Goal: Task Accomplishment & Management: Complete application form

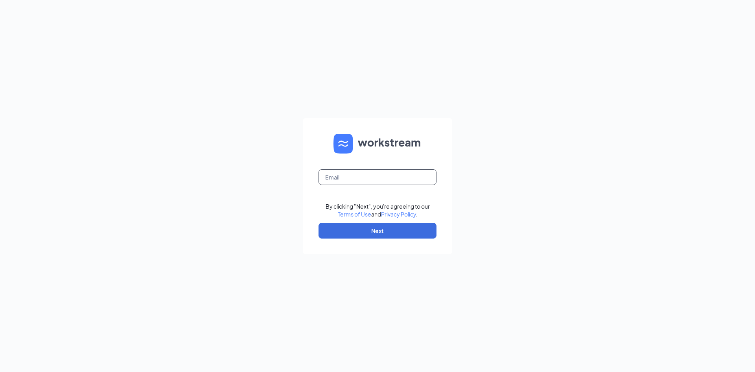
click at [366, 179] on input "text" at bounding box center [378, 177] width 118 height 16
type input "[EMAIL_ADDRESS][DOMAIN_NAME]"
click at [374, 229] on button "Next" at bounding box center [378, 231] width 118 height 16
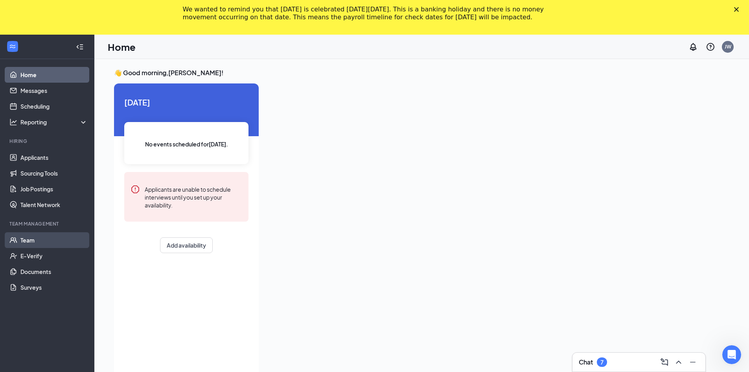
click at [31, 236] on link "Team" at bounding box center [53, 240] width 67 height 16
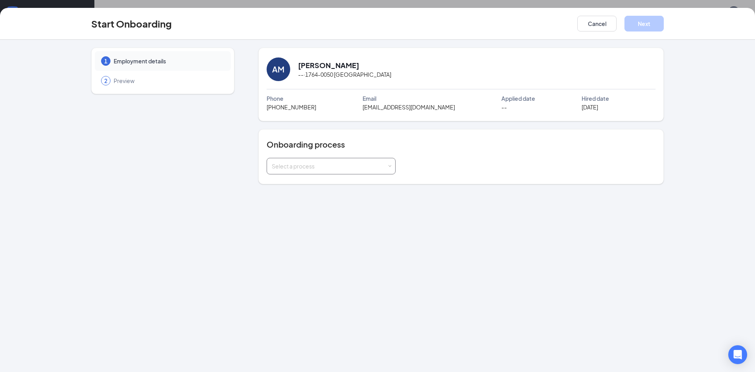
click at [391, 169] on div "Select a process" at bounding box center [331, 166] width 129 height 17
click at [348, 199] on li "IL - All Employees" at bounding box center [330, 197] width 129 height 14
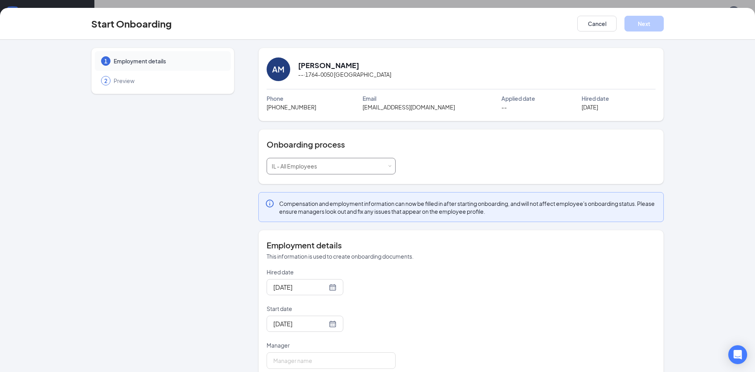
scroll to position [15, 0]
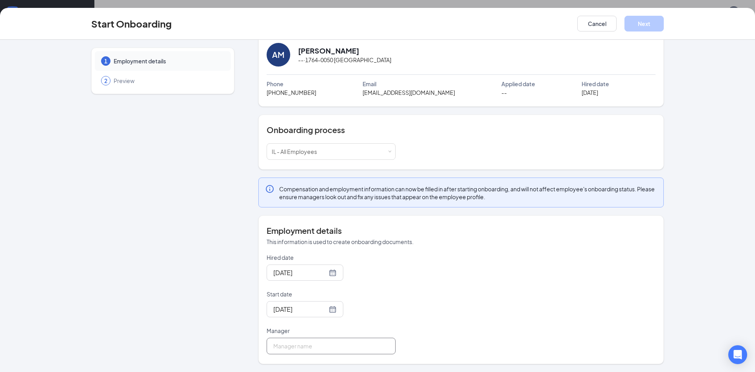
click at [363, 348] on input "Manager" at bounding box center [331, 345] width 129 height 17
type input "[PERSON_NAME]"
click at [647, 19] on button "Next" at bounding box center [644, 24] width 39 height 16
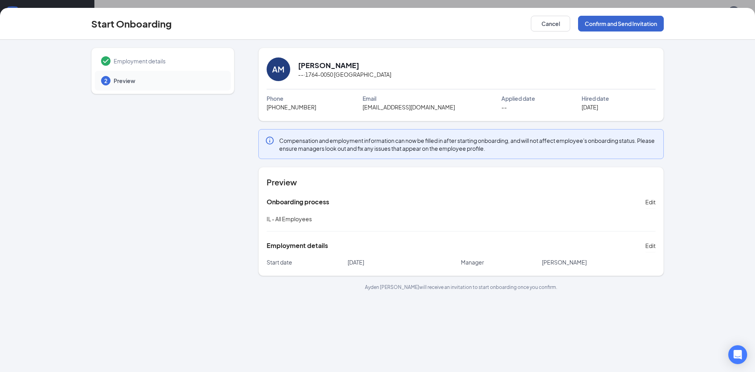
scroll to position [0, 0]
click at [644, 22] on button "Confirm and Send Invitation" at bounding box center [621, 24] width 86 height 16
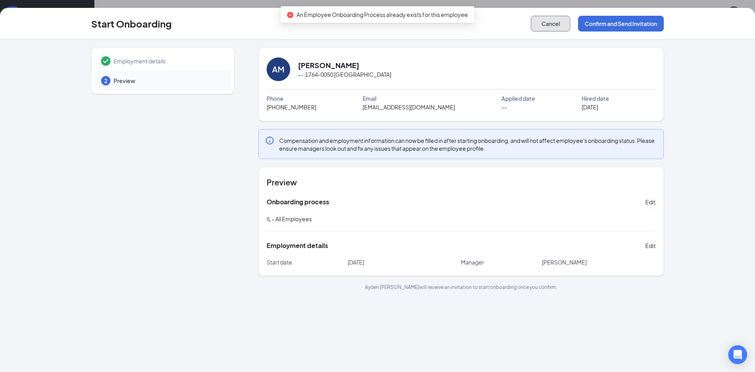
click at [548, 22] on button "Cancel" at bounding box center [550, 24] width 39 height 16
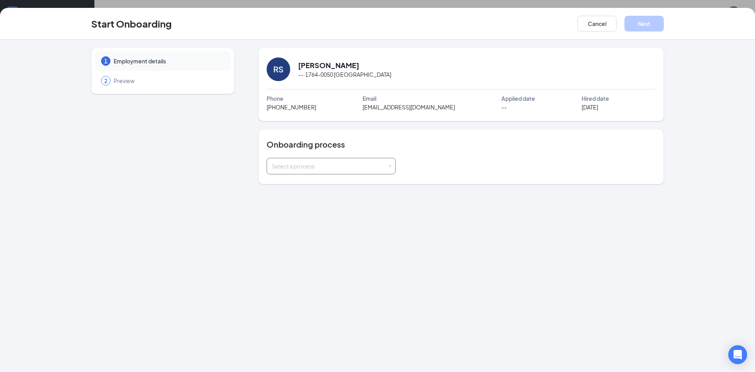
click at [388, 166] on span at bounding box center [390, 166] width 4 height 4
click at [319, 197] on li "IL - All Employees" at bounding box center [330, 197] width 129 height 14
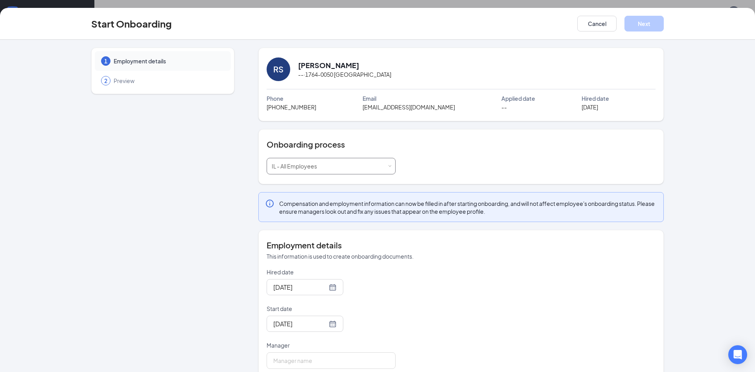
scroll to position [15, 0]
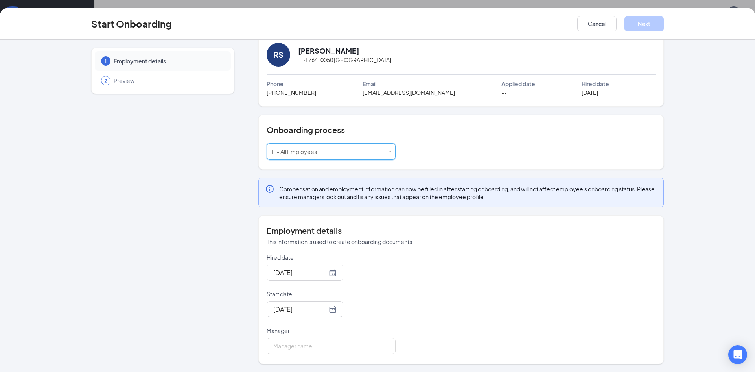
click at [339, 358] on div "Employment details This information is used to create onboarding documents. Hir…" at bounding box center [461, 289] width 406 height 149
click at [339, 348] on input "Manager" at bounding box center [331, 345] width 129 height 17
type input "[PERSON_NAME]"
click at [654, 24] on button "Next" at bounding box center [644, 24] width 39 height 16
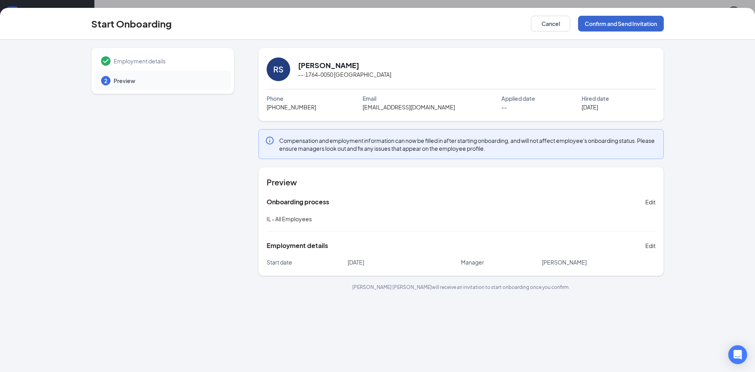
scroll to position [0, 0]
click at [610, 18] on button "Confirm and Send Invitation" at bounding box center [621, 24] width 86 height 16
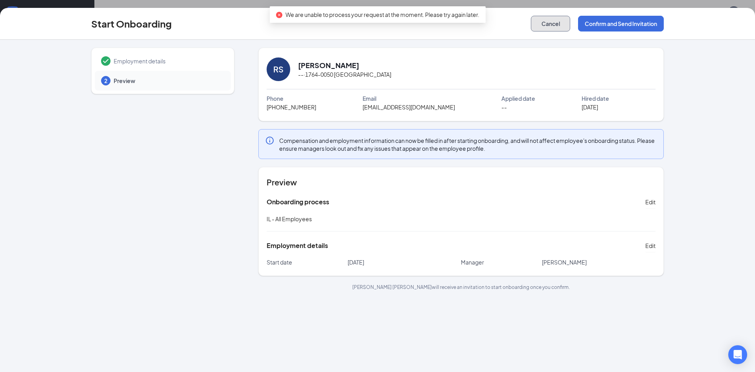
click at [558, 29] on button "Cancel" at bounding box center [550, 24] width 39 height 16
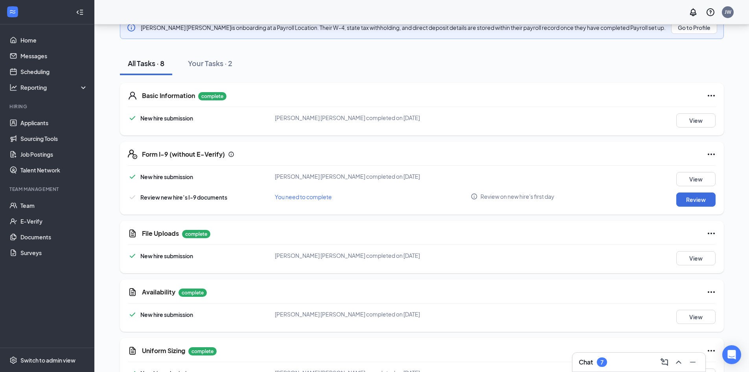
scroll to position [114, 0]
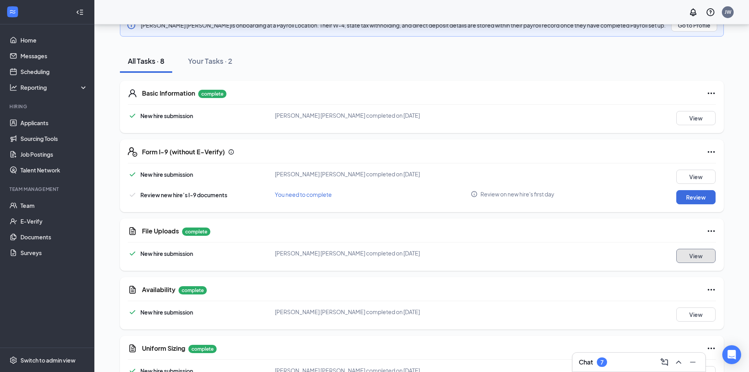
click at [682, 253] on button "View" at bounding box center [696, 256] width 39 height 14
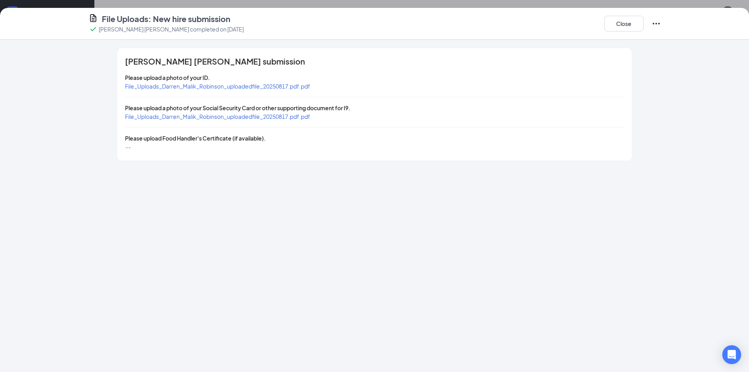
click at [186, 89] on span "File_Uploads_Darren_Malik_Robinson_uploadedfile_20250817.pdf.pdf" at bounding box center [217, 86] width 185 height 7
click at [239, 118] on span "File_Uploads_Darren_Malik_Robinson_uploadedfile_20250817.pdf.pdf" at bounding box center [217, 116] width 185 height 7
click at [618, 20] on button "Close" at bounding box center [624, 24] width 39 height 16
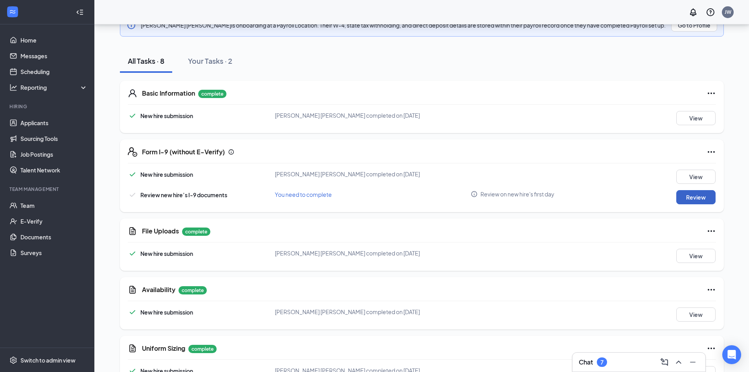
click at [691, 199] on button "Review" at bounding box center [696, 197] width 39 height 14
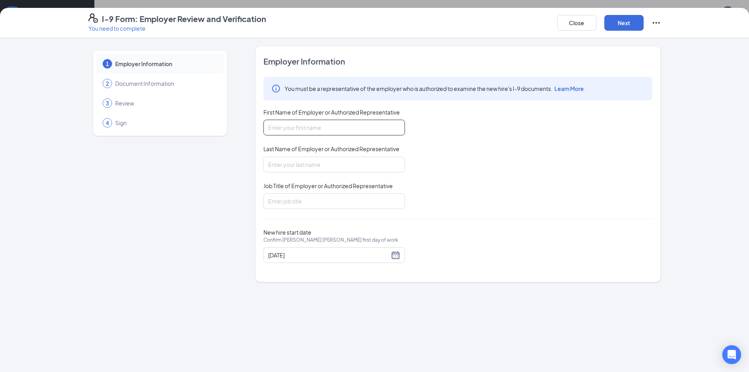
click at [319, 131] on input "First Name of Employer or Authorized Representative" at bounding box center [335, 128] width 142 height 16
type input "[PERSON_NAME]"
click at [317, 159] on input "Last Name of Employer or Authorized Representative" at bounding box center [335, 165] width 142 height 16
type input "Welsh"
click at [312, 197] on input "Job Title of Employer or Authorized Representative" at bounding box center [335, 201] width 142 height 16
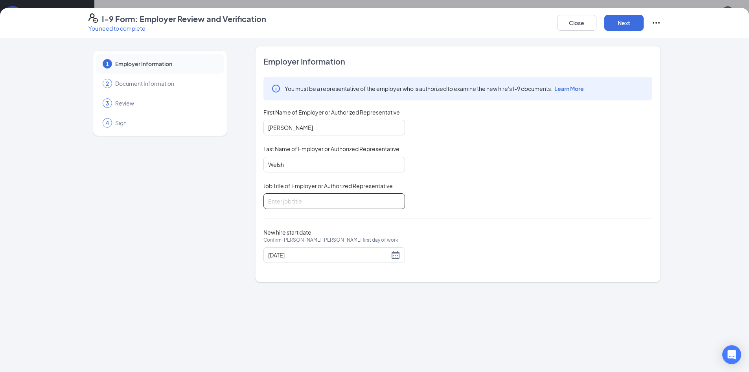
type input "Area Supervisor"
click at [616, 24] on button "Next" at bounding box center [624, 23] width 39 height 16
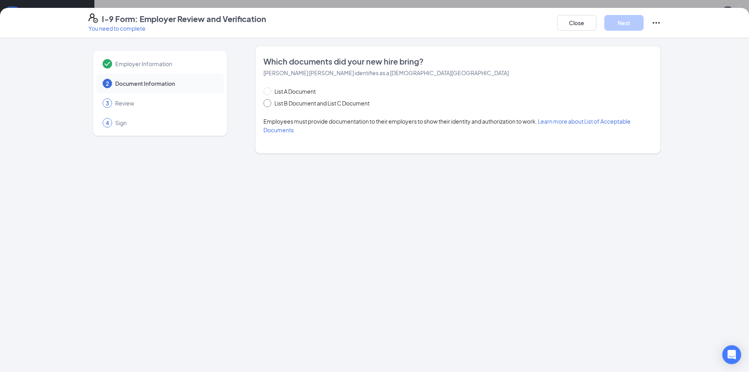
click at [310, 100] on span "List B Document and List C Document" at bounding box center [321, 103] width 101 height 9
click at [269, 100] on input "List B Document and List C Document" at bounding box center [267, 102] width 6 height 6
radio input "true"
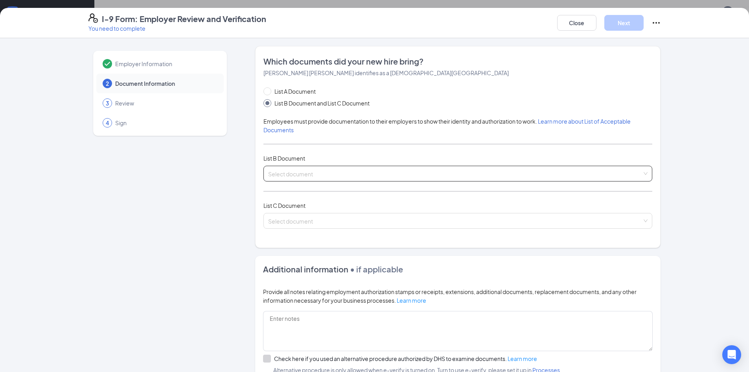
click at [324, 166] on input "search" at bounding box center [455, 172] width 374 height 12
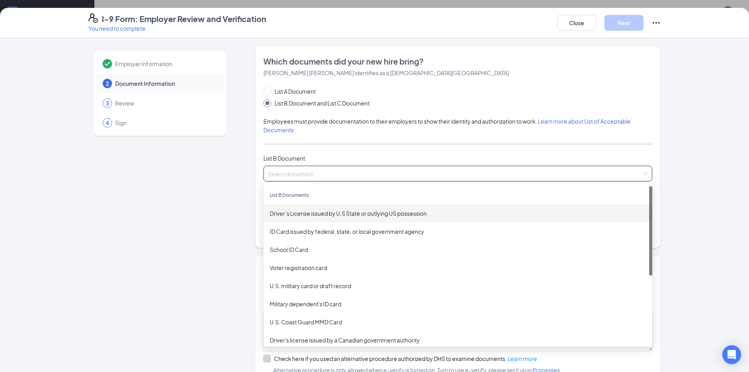
click at [317, 209] on div "Driver’s License issued by U.S State or outlying US possession" at bounding box center [458, 213] width 376 height 9
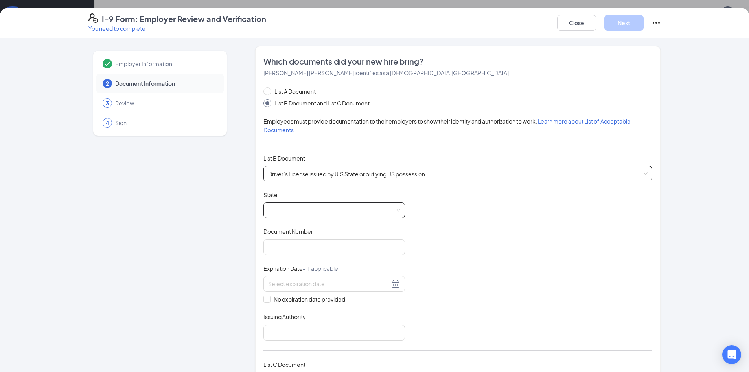
click at [319, 215] on span at bounding box center [334, 210] width 132 height 15
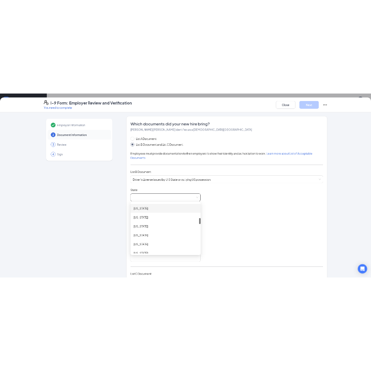
scroll to position [238, 0]
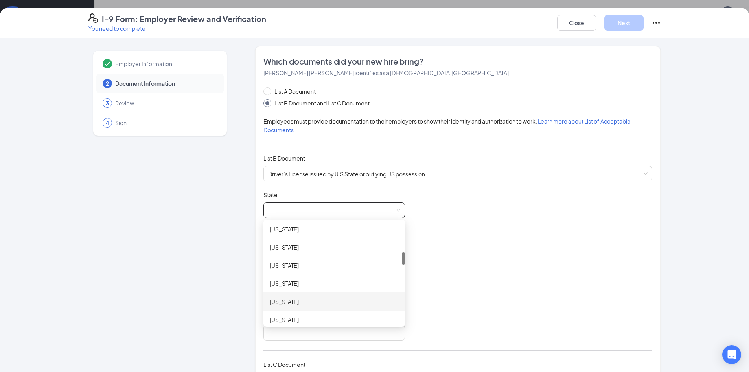
click at [278, 303] on div "[US_STATE]" at bounding box center [334, 301] width 129 height 9
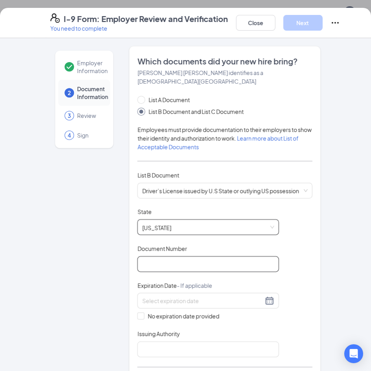
click at [175, 256] on input "Document Number" at bounding box center [208, 264] width 142 height 16
click at [153, 256] on input "Document Number" at bounding box center [208, 264] width 142 height 16
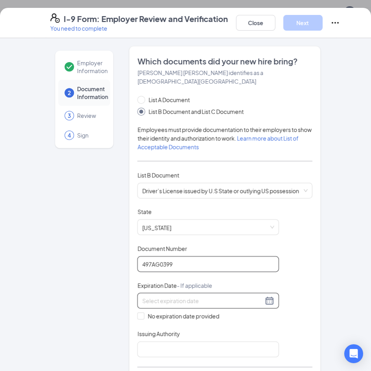
type input "497AG0399"
click at [162, 297] on input at bounding box center [202, 301] width 121 height 9
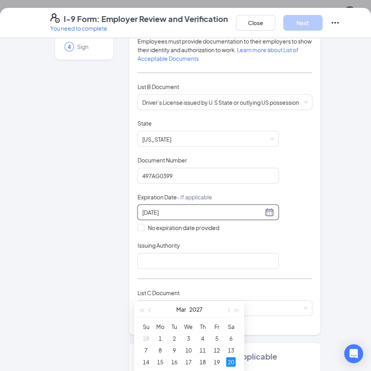
scroll to position [94, 0]
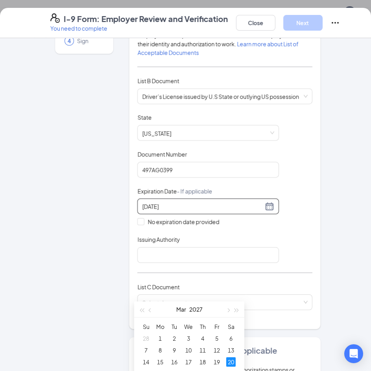
type input "[DATE]"
click at [223, 236] on div "Issuing Authority" at bounding box center [208, 241] width 142 height 11
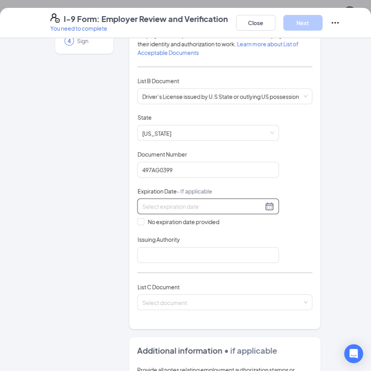
click at [184, 199] on div at bounding box center [208, 207] width 142 height 16
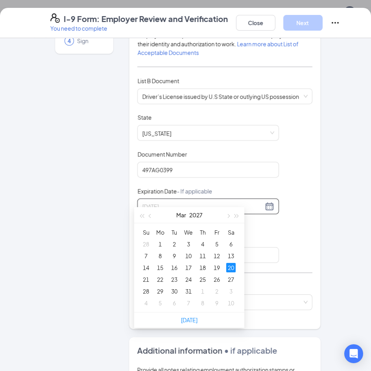
click at [231, 269] on div "20" at bounding box center [230, 267] width 9 height 9
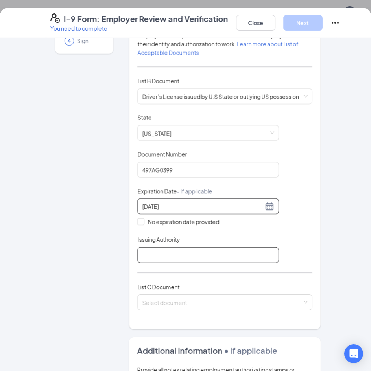
type input "[DATE]"
click at [164, 247] on input "Issuing Authority" at bounding box center [208, 255] width 142 height 16
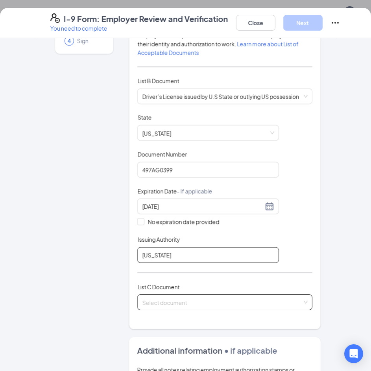
type input "[US_STATE]"
click at [172, 295] on input "search" at bounding box center [222, 301] width 160 height 12
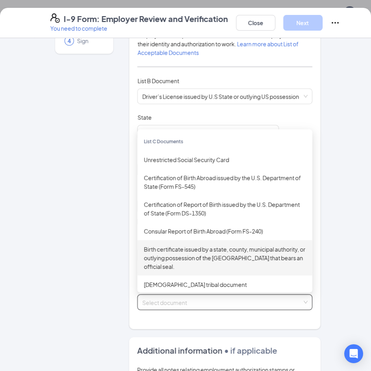
click at [164, 252] on div "Birth certificate issued by a state, county, municipal authority, or outlying p…" at bounding box center [225, 258] width 162 height 26
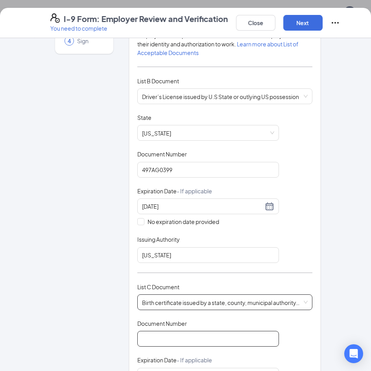
click at [184, 331] on input "Document Number" at bounding box center [208, 339] width 142 height 16
click at [138, 331] on input "Document Number" at bounding box center [208, 339] width 142 height 16
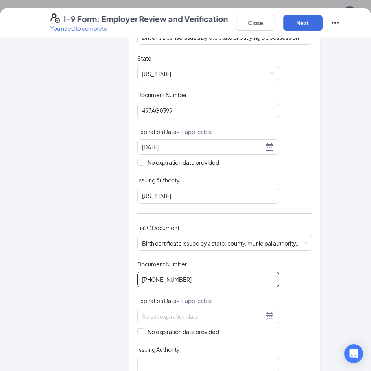
scroll to position [173, 0]
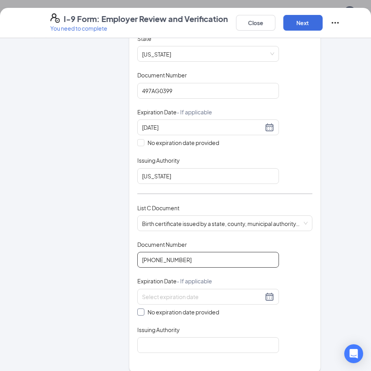
type input "[PHONE_NUMBER]"
click at [139, 309] on input "No expiration date provided" at bounding box center [140, 312] width 6 height 6
checkbox input "true"
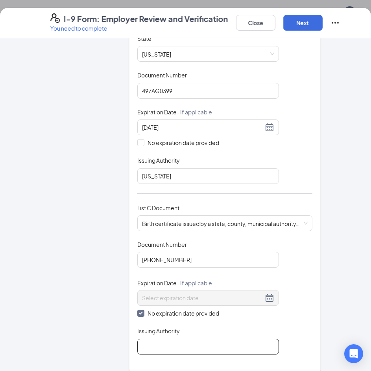
click at [171, 343] on input "Issuing Authority" at bounding box center [208, 347] width 142 height 16
type input "I"
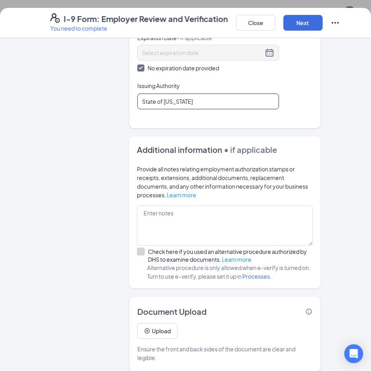
scroll to position [175, 0]
type input "State of [US_STATE]"
click at [164, 325] on button "Upload" at bounding box center [157, 331] width 40 height 16
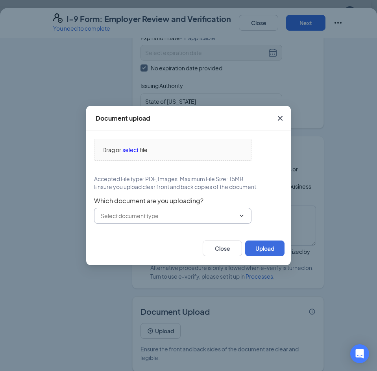
click at [126, 216] on input "text" at bounding box center [168, 216] width 135 height 9
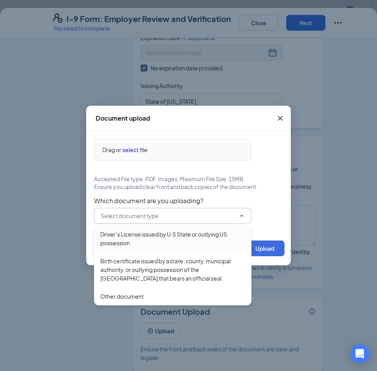
click at [124, 236] on div "Driver’s License issued by U.S State or outlying US possession" at bounding box center [172, 238] width 145 height 17
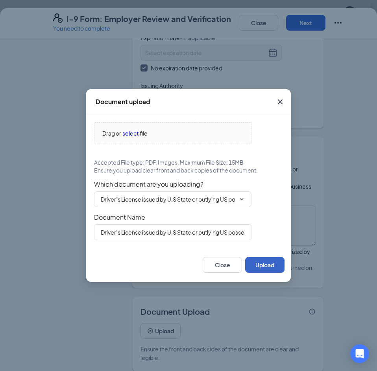
click at [255, 265] on button "Upload" at bounding box center [264, 265] width 39 height 16
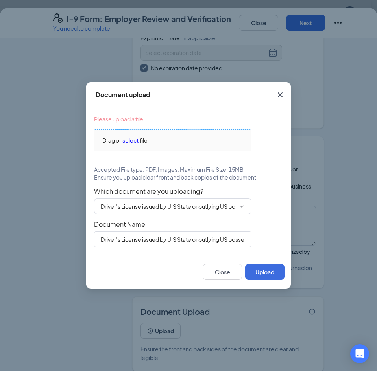
click at [134, 142] on span "select" at bounding box center [130, 140] width 16 height 9
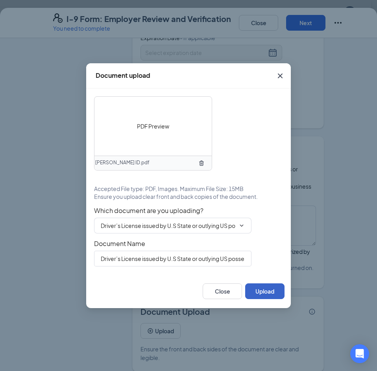
click at [265, 293] on button "Upload" at bounding box center [264, 292] width 39 height 16
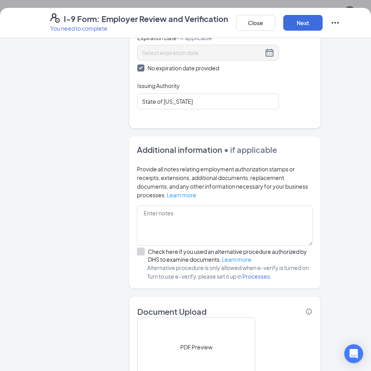
scroll to position [493, 0]
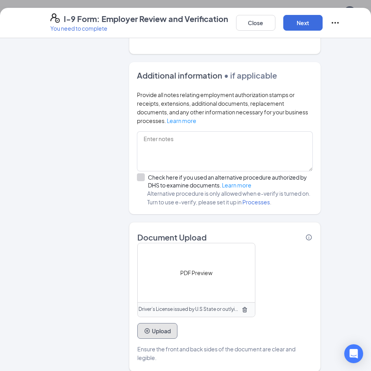
click at [160, 323] on button "Upload" at bounding box center [157, 331] width 40 height 16
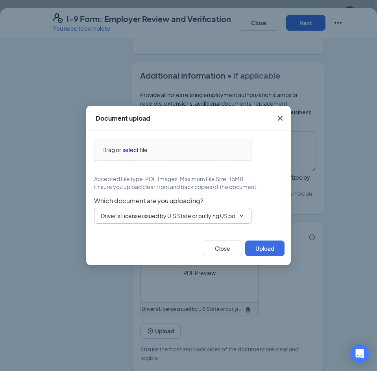
click at [146, 217] on input "Driver’s License issued by U.S State or outlying US possession" at bounding box center [168, 216] width 135 height 9
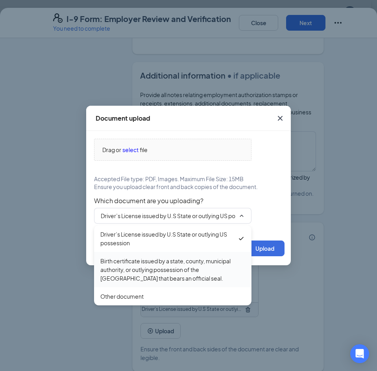
click at [138, 255] on div "Birth certificate issued by a state, county, municipal authority, or outlying p…" at bounding box center [172, 269] width 157 height 35
type input "Birth certificate issued by a state, county, municipal authority, or outlying p…"
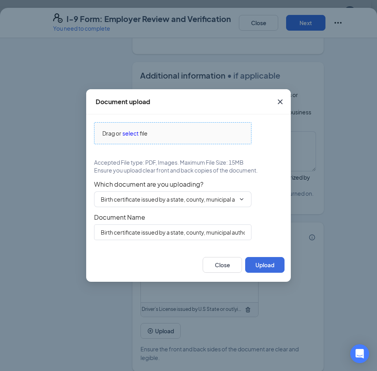
click at [131, 136] on span "select" at bounding box center [130, 133] width 16 height 9
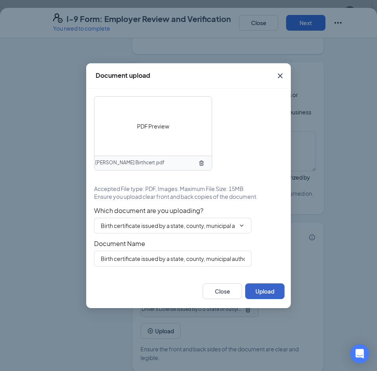
click at [267, 289] on button "Upload" at bounding box center [264, 292] width 39 height 16
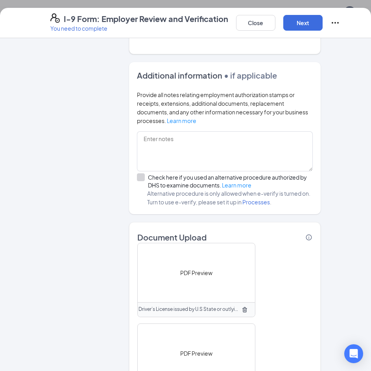
scroll to position [574, 0]
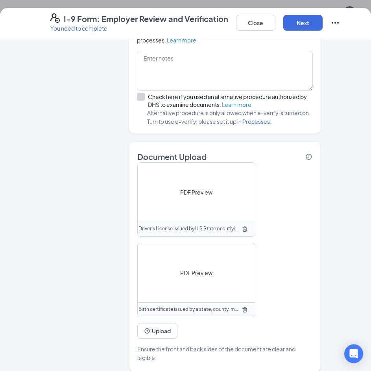
click at [299, 15] on div "Close Next" at bounding box center [288, 22] width 104 height 19
click at [300, 22] on button "Next" at bounding box center [302, 23] width 39 height 16
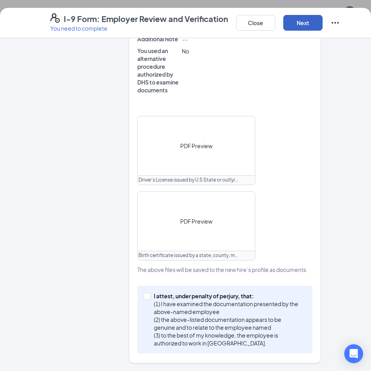
scroll to position [350, 0]
click at [146, 297] on input "I attest, under penalty of [PERSON_NAME], that: (1) I have examined the documen…" at bounding box center [147, 296] width 6 height 6
checkbox input "true"
click at [300, 19] on button "Next" at bounding box center [302, 23] width 39 height 16
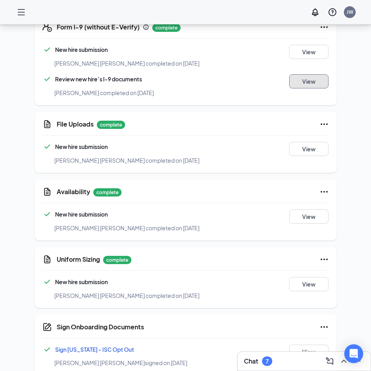
scroll to position [305, 0]
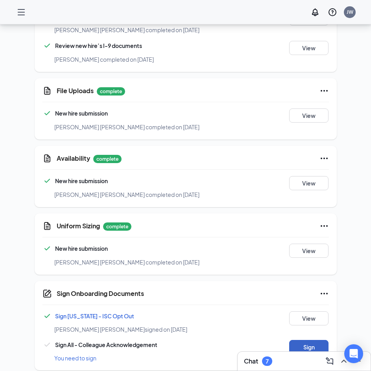
click at [299, 340] on button "Sign" at bounding box center [308, 347] width 39 height 14
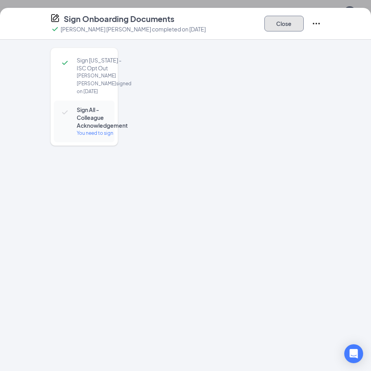
click at [282, 27] on button "Close" at bounding box center [283, 24] width 39 height 16
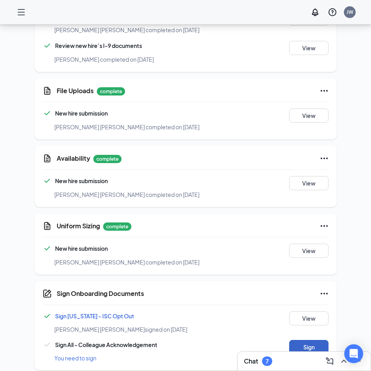
click at [299, 340] on button "Sign" at bounding box center [308, 347] width 39 height 14
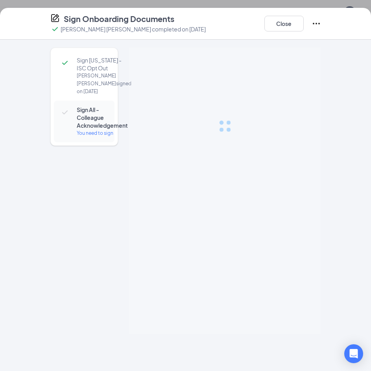
scroll to position [308, 0]
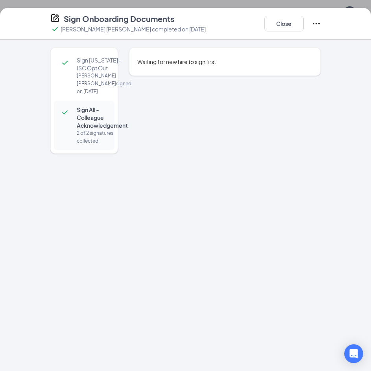
click at [181, 60] on span "Waiting for new hire to sign first" at bounding box center [176, 61] width 79 height 7
click at [284, 19] on button "Close" at bounding box center [283, 24] width 39 height 16
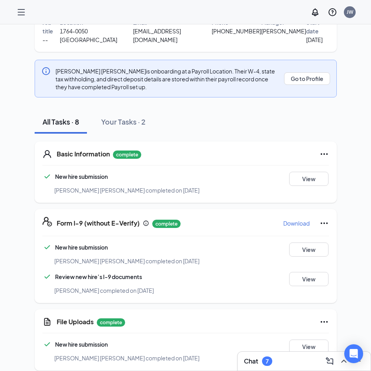
scroll to position [0, 0]
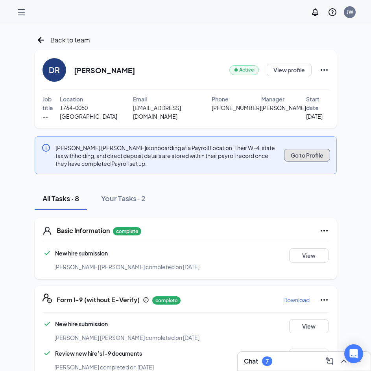
click at [304, 149] on button "Go to Profile" at bounding box center [307, 155] width 46 height 13
